Goal: Obtain resource: Obtain resource

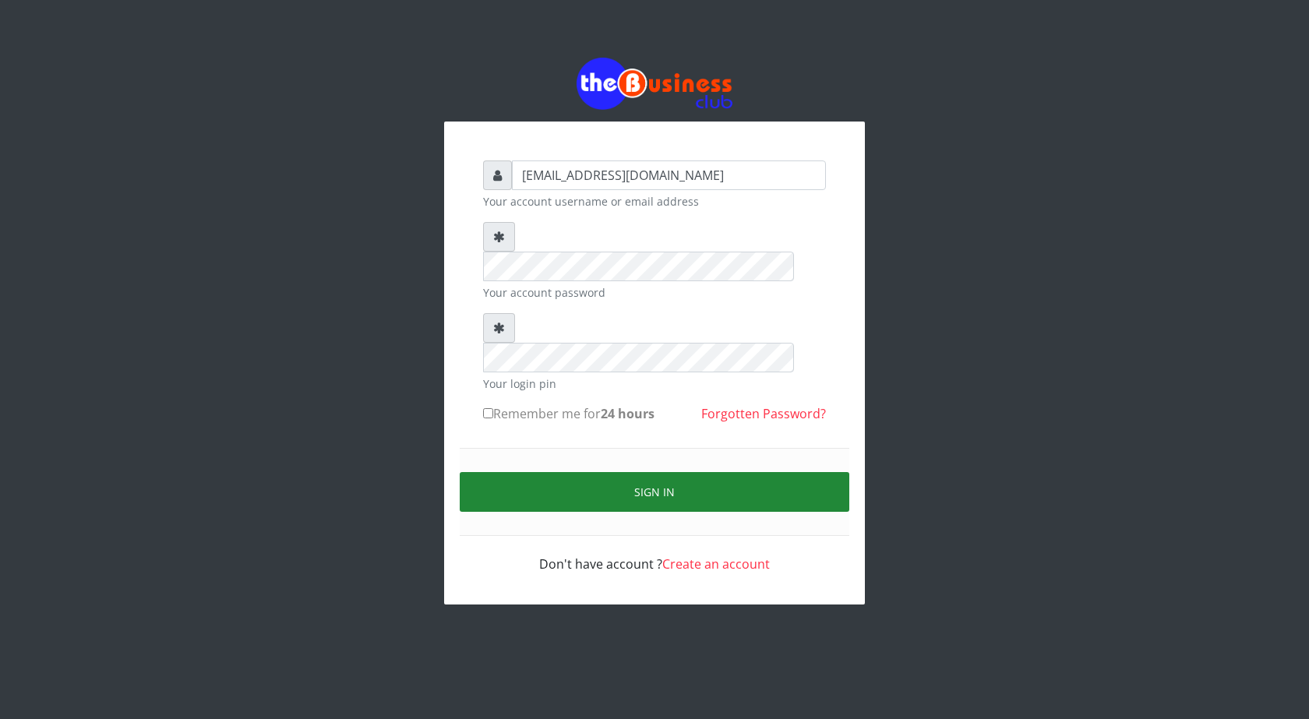
click at [647, 472] on button "Sign in" at bounding box center [655, 492] width 390 height 40
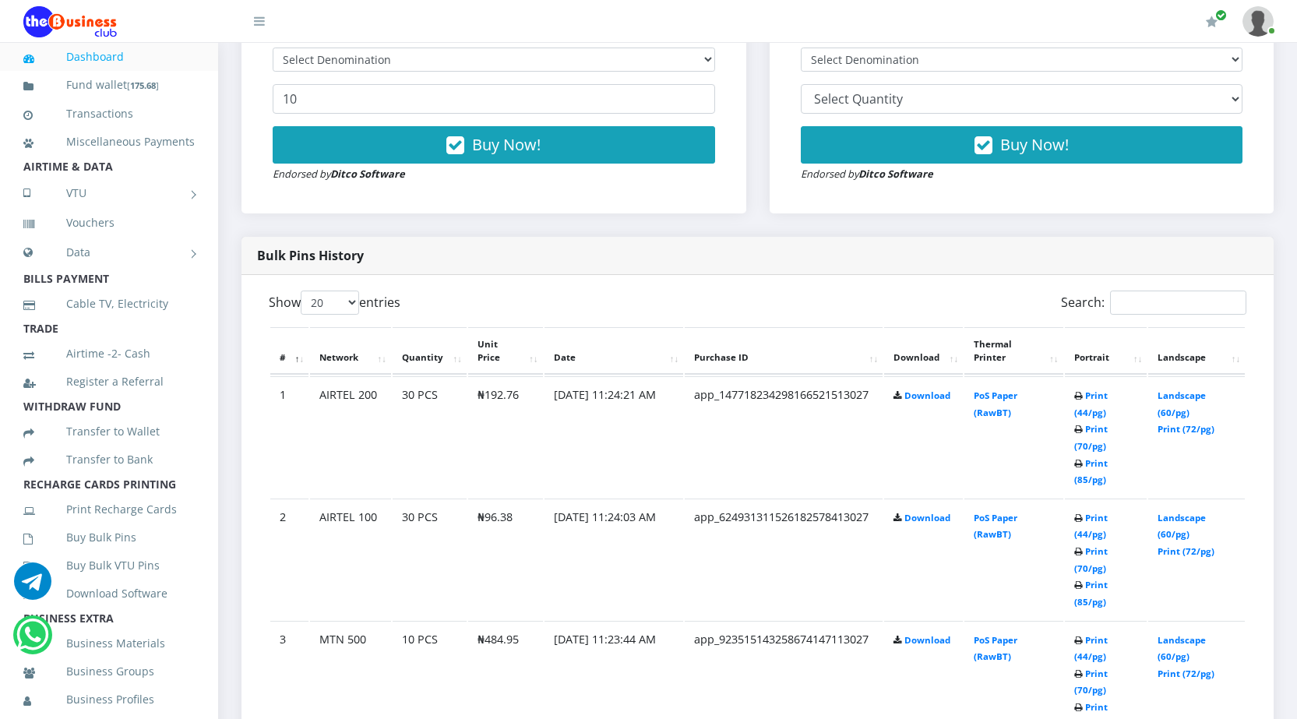
scroll to position [623, 0]
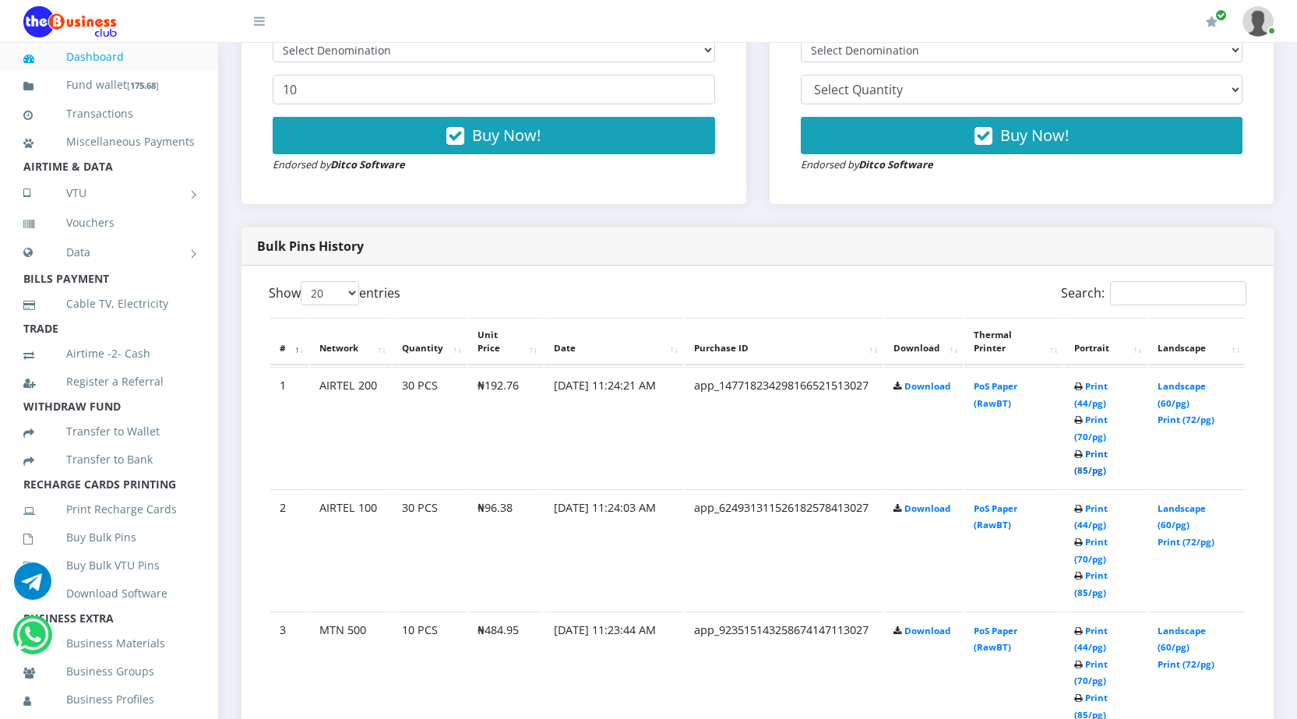
click at [1086, 471] on link "Print (85/pg)" at bounding box center [1090, 462] width 33 height 29
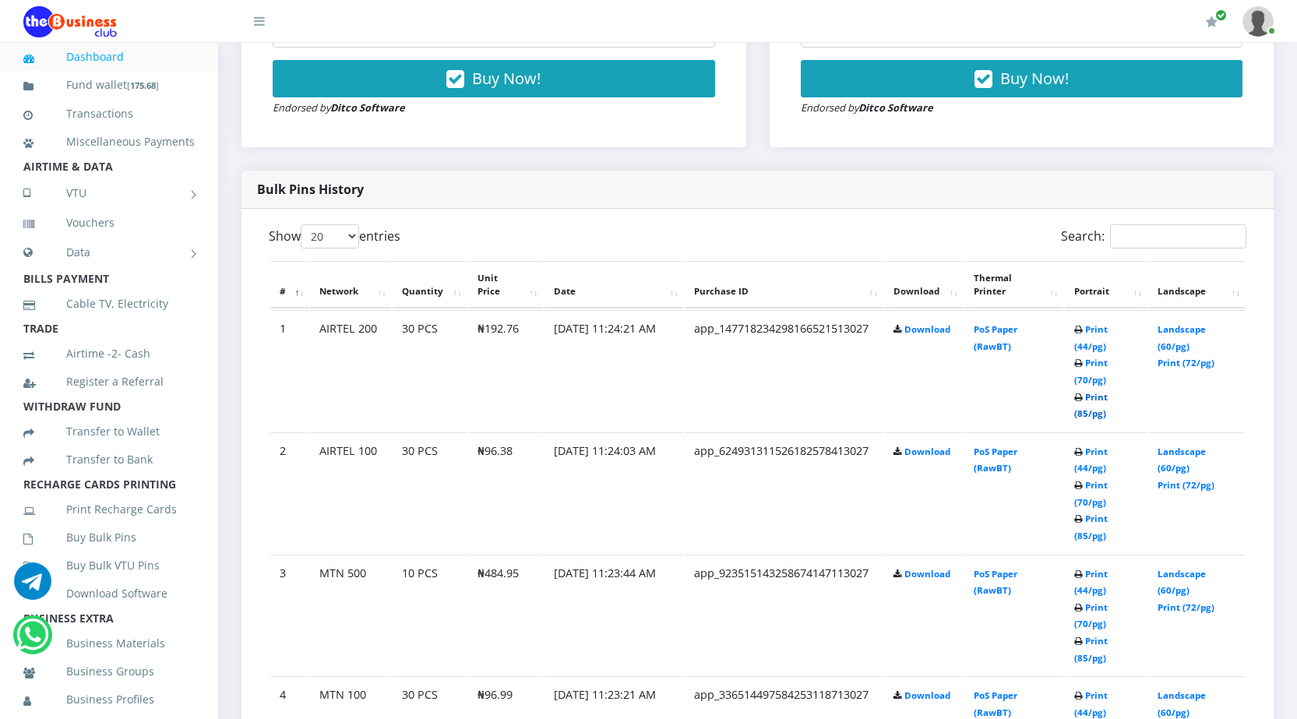
scroll to position [779, 0]
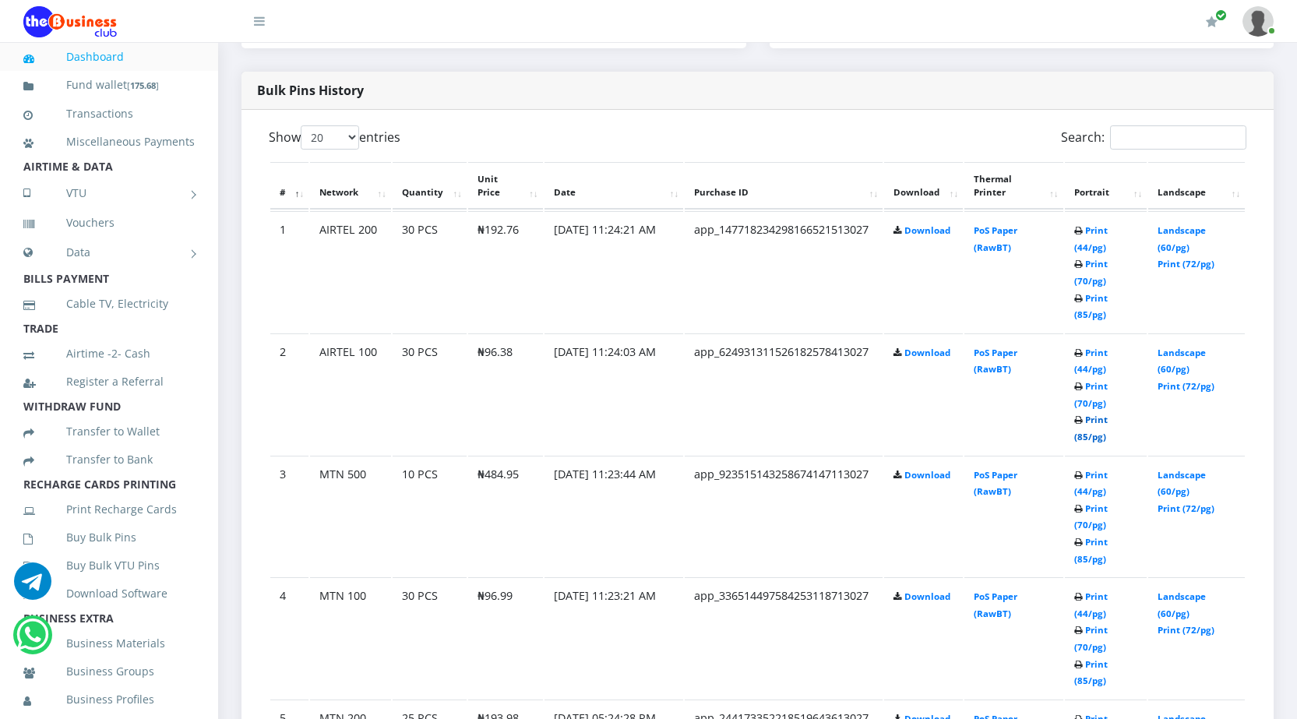
click at [1083, 435] on link "Print (85/pg)" at bounding box center [1090, 428] width 33 height 29
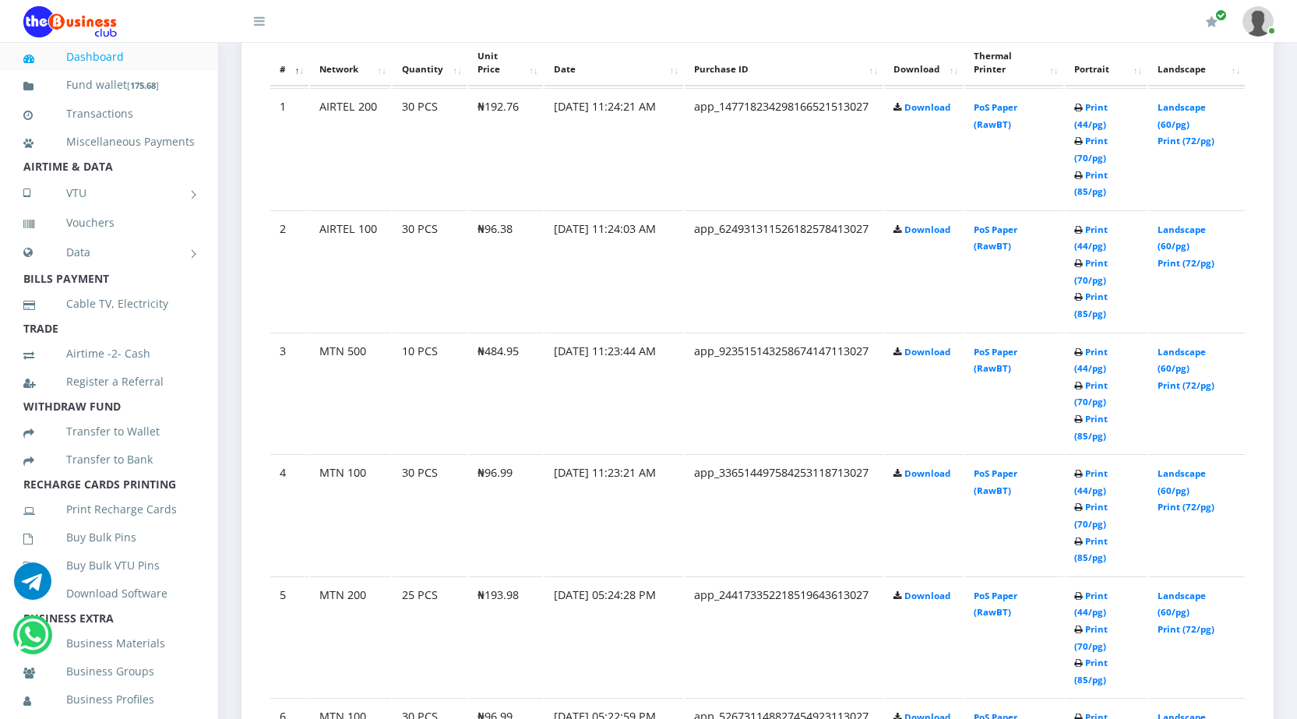
scroll to position [779, 0]
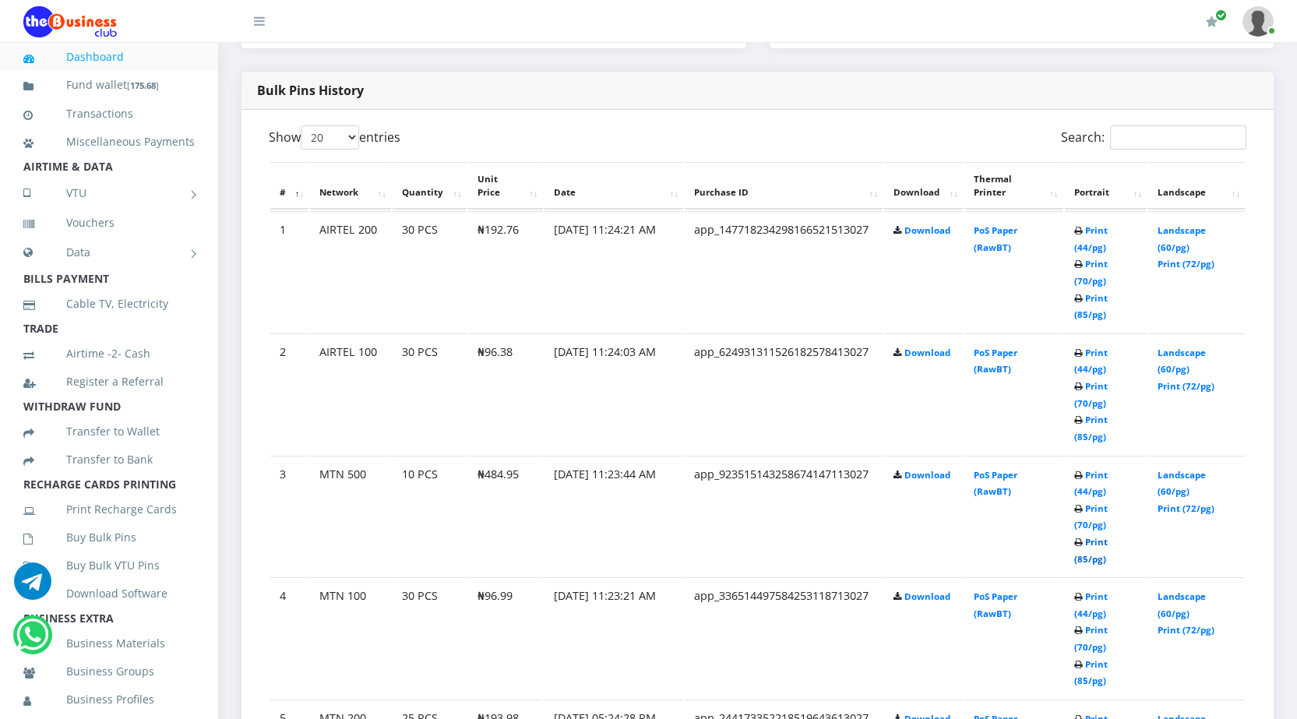
click at [1083, 557] on link "Print (85/pg)" at bounding box center [1090, 550] width 33 height 29
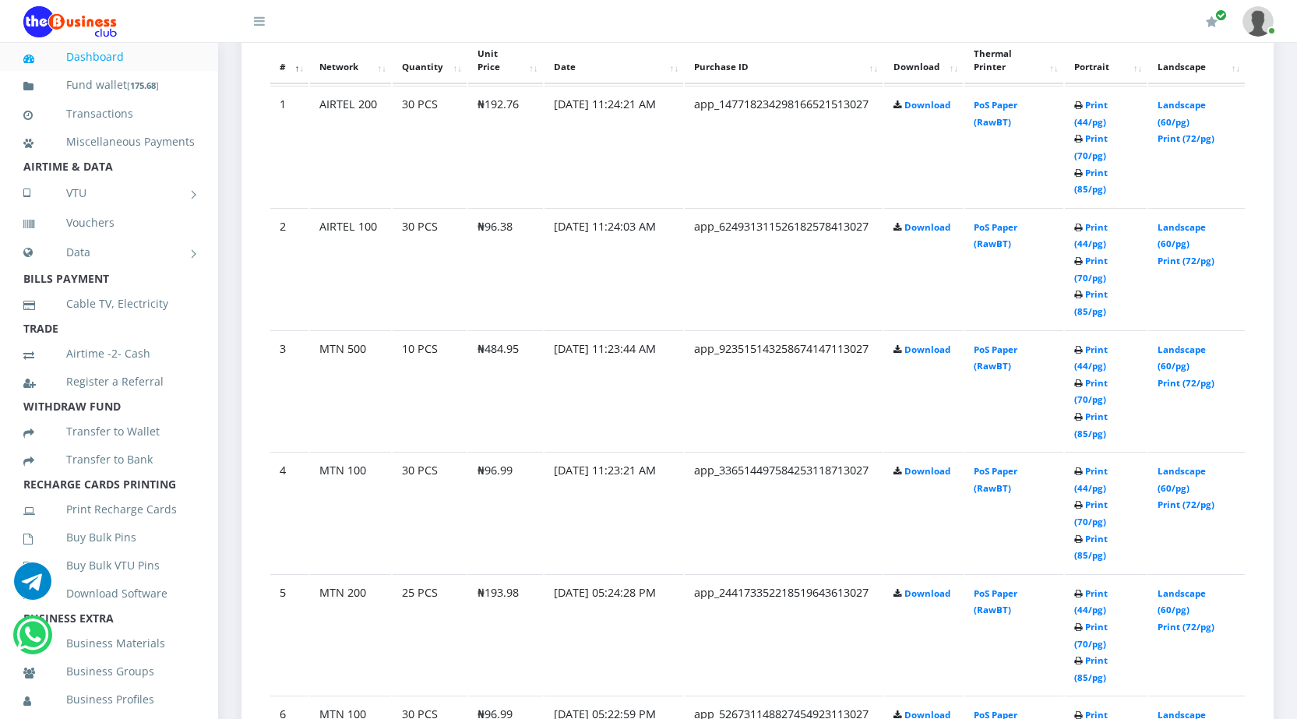
scroll to position [935, 0]
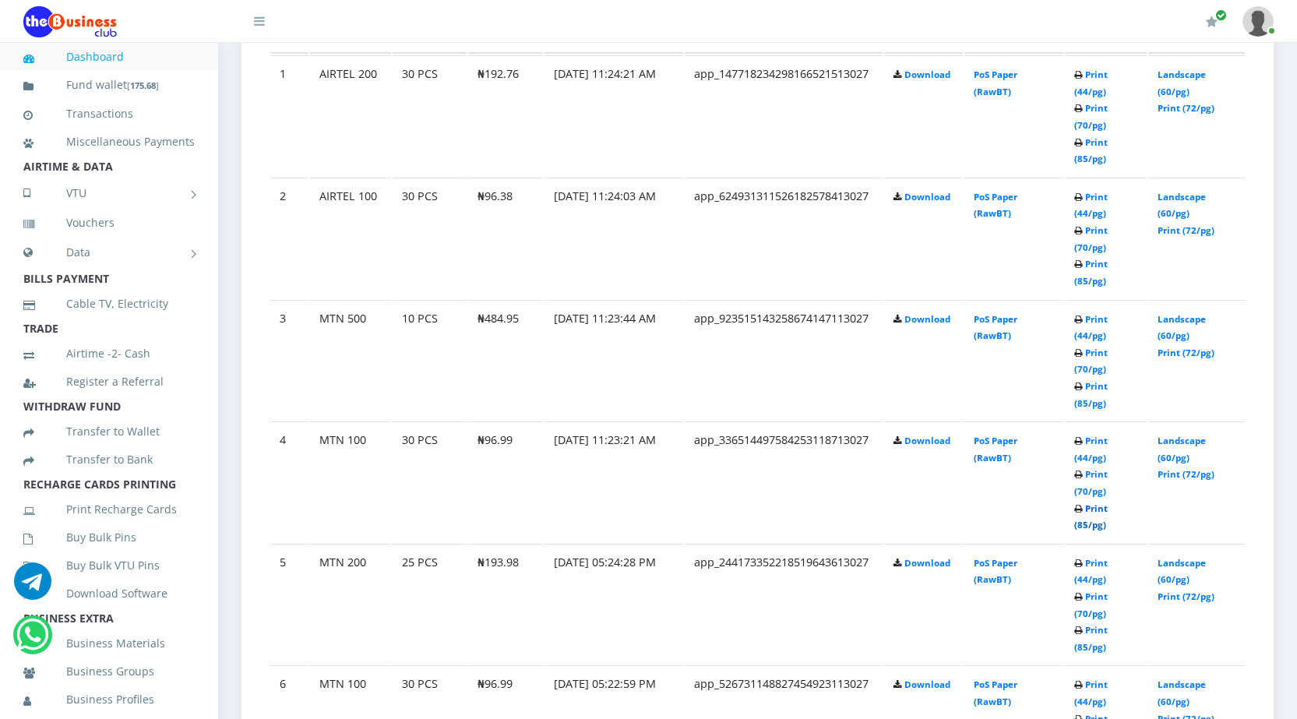
click at [1080, 520] on link "Print (85/pg)" at bounding box center [1090, 516] width 33 height 29
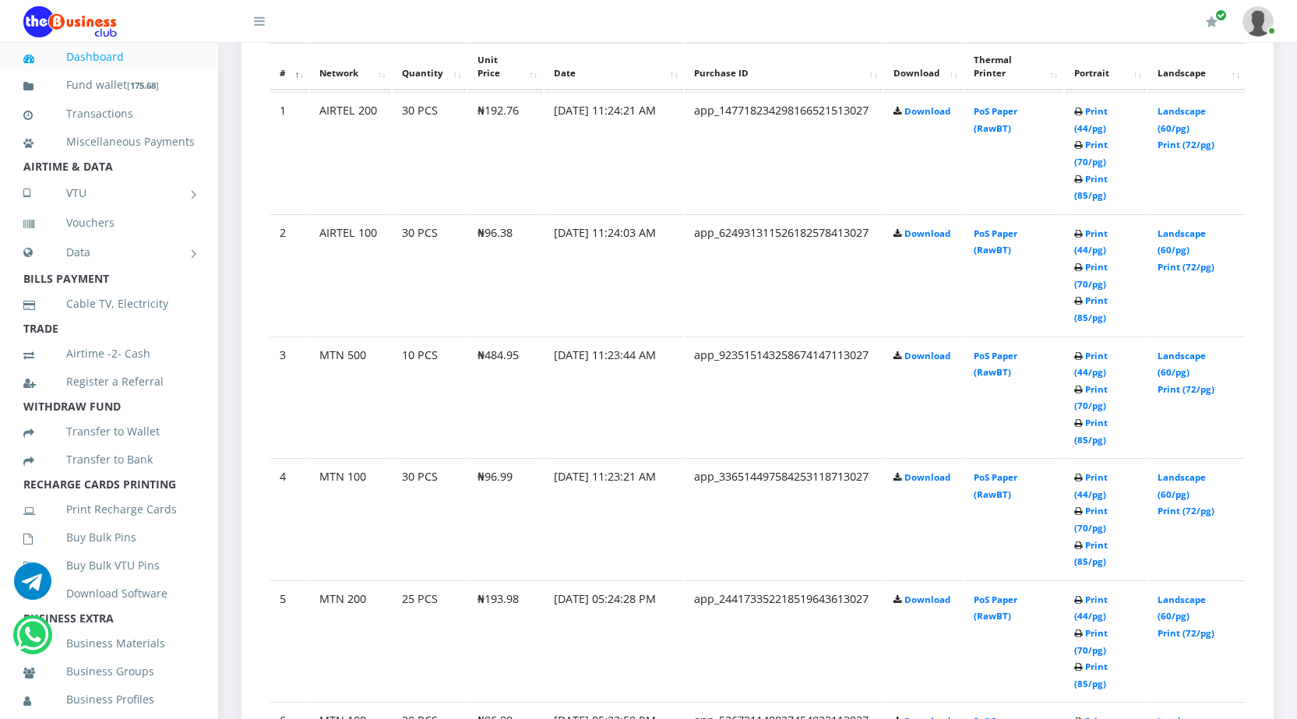
scroll to position [935, 0]
